Goal: Task Accomplishment & Management: Use online tool/utility

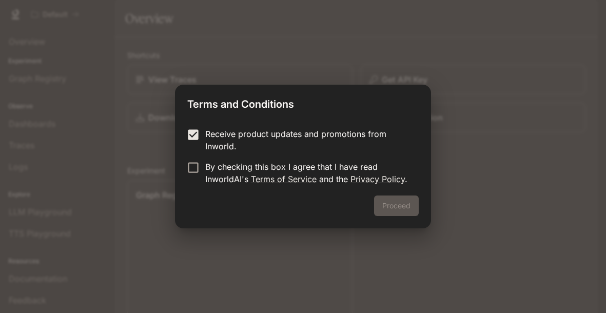
click at [193, 147] on label "Receive product updates and promotions from Inworld." at bounding box center [296, 140] width 228 height 25
click at [400, 205] on button "Proceed" at bounding box center [396, 206] width 45 height 21
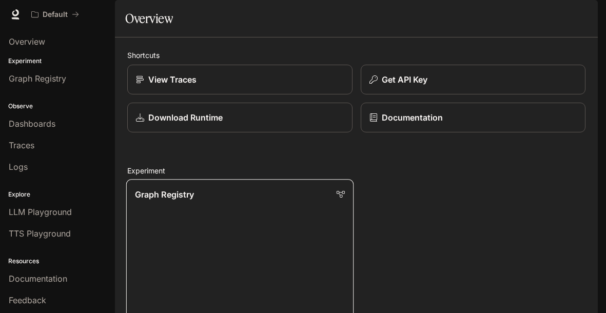
scroll to position [80, 0]
click at [178, 196] on link "Graph Registry Run A/B tests and discover which variant best improves your busi…" at bounding box center [239, 264] width 227 height 170
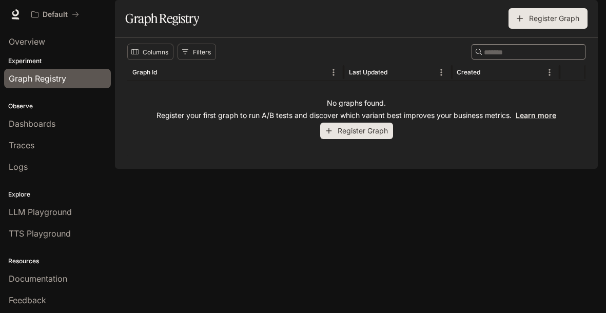
click at [346, 140] on button "Register Graph" at bounding box center [356, 131] width 73 height 17
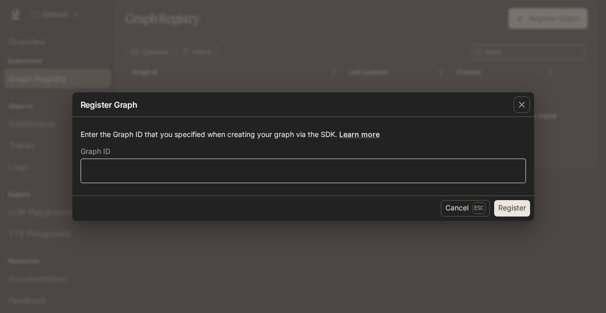
click at [328, 165] on div "​" at bounding box center [303, 171] width 445 height 25
click at [521, 108] on icon "button" at bounding box center [522, 105] width 10 height 10
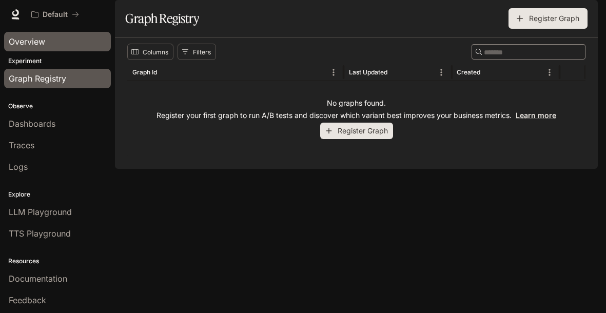
click at [50, 42] on div "Overview" at bounding box center [58, 41] width 98 height 12
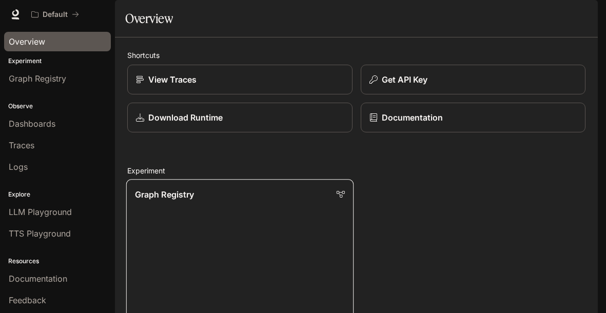
click at [201, 236] on link "Graph Registry Run A/B tests and discover which variant best improves your busi…" at bounding box center [239, 264] width 227 height 170
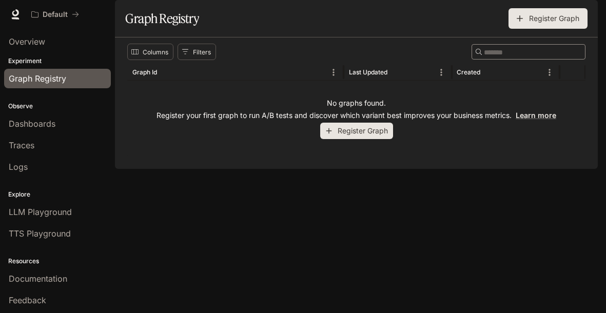
click at [377, 140] on button "Register Graph" at bounding box center [356, 131] width 73 height 17
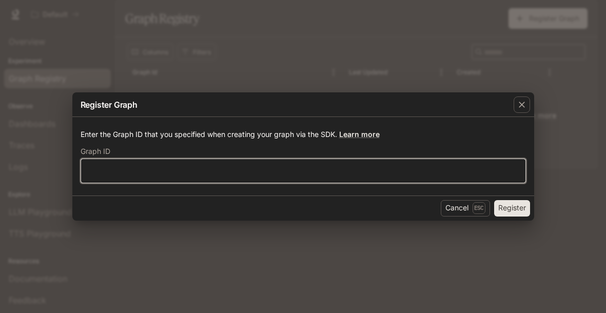
click at [364, 170] on input "text" at bounding box center [303, 170] width 444 height 10
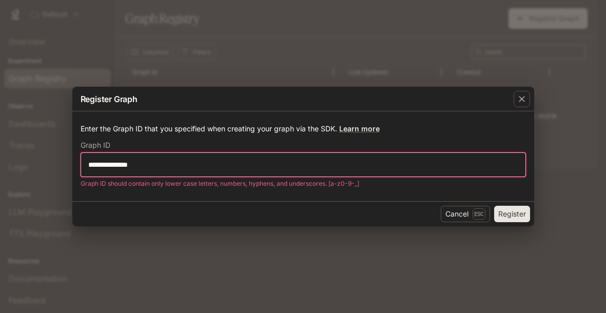
type input "**********"
click at [494, 206] on button "Register" at bounding box center [512, 214] width 36 height 16
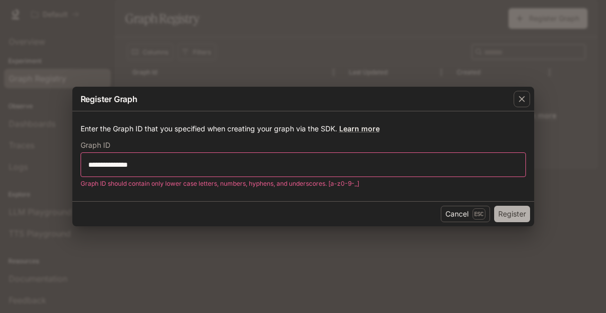
click at [521, 211] on button "Register" at bounding box center [512, 214] width 36 height 16
click at [522, 99] on icon "button" at bounding box center [522, 99] width 6 height 6
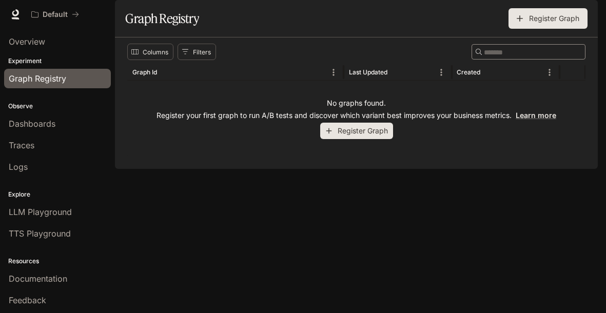
scroll to position [21, 0]
